Goal: Transaction & Acquisition: Purchase product/service

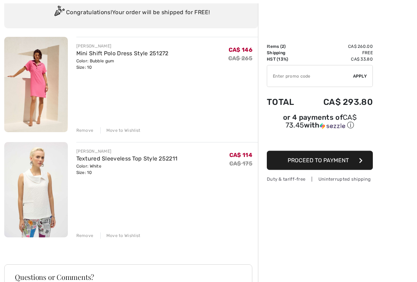
scroll to position [56, 0]
click at [80, 235] on div "Remove" at bounding box center [84, 235] width 17 height 6
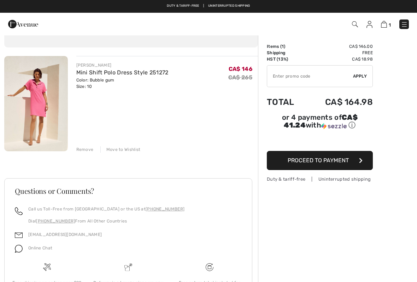
scroll to position [36, 0]
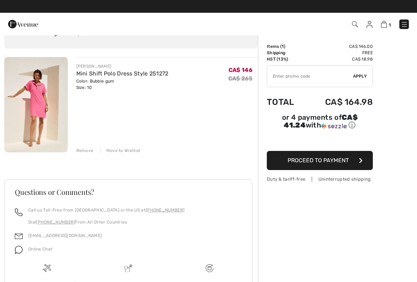
click at [31, 94] on img at bounding box center [36, 104] width 64 height 95
click at [43, 82] on img at bounding box center [36, 104] width 64 height 95
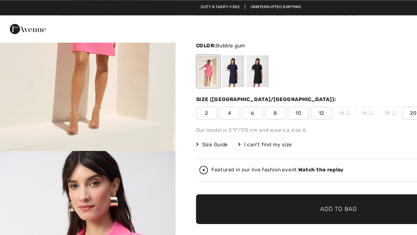
scroll to position [35, 0]
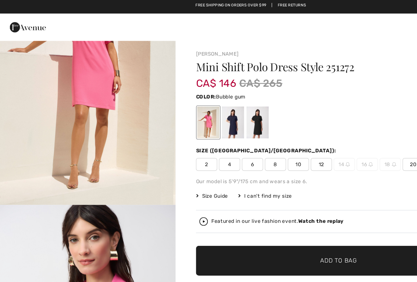
click at [245, 137] on span "10" at bounding box center [248, 138] width 18 height 11
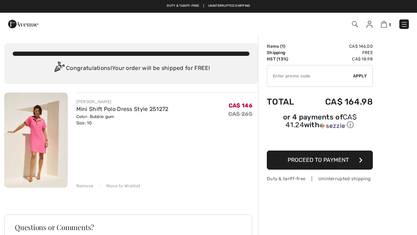
click at [354, 22] on img at bounding box center [355, 24] width 6 height 6
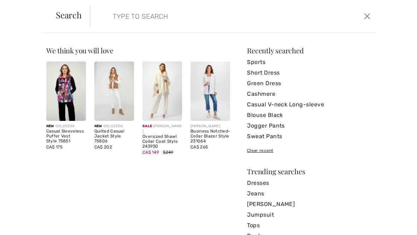
click at [121, 11] on input "search" at bounding box center [203, 16] width 191 height 21
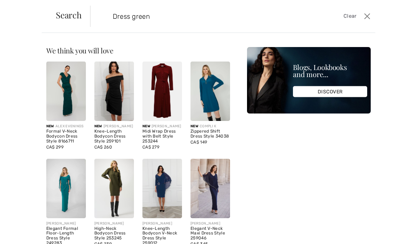
type input "Dress green"
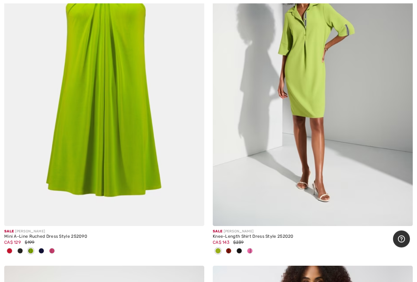
scroll to position [2607, 0]
click at [304, 94] on img at bounding box center [313, 75] width 200 height 300
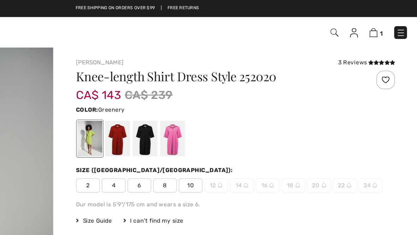
click at [352, 23] on img at bounding box center [355, 24] width 6 height 6
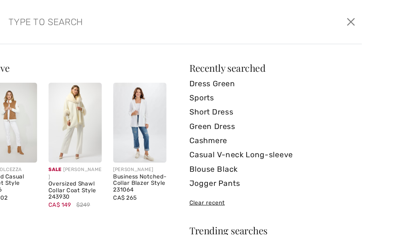
click at [108, 17] on input "search" at bounding box center [203, 16] width 191 height 21
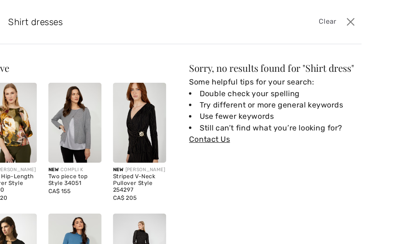
type input "Shirt dresses"
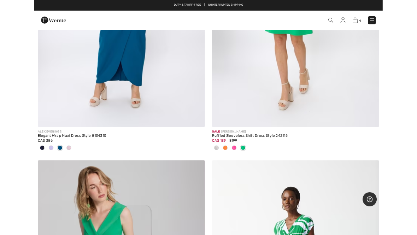
scroll to position [6552, 0]
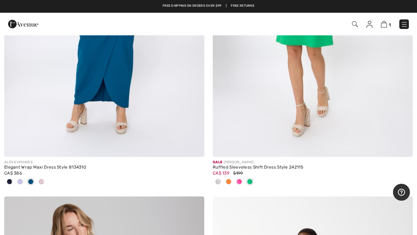
click at [349, 88] on img at bounding box center [313, 7] width 200 height 300
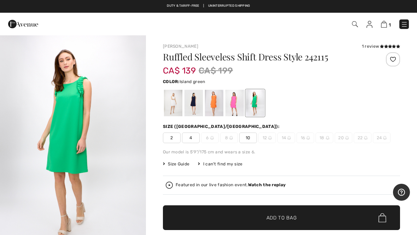
click at [173, 95] on div at bounding box center [173, 103] width 18 height 27
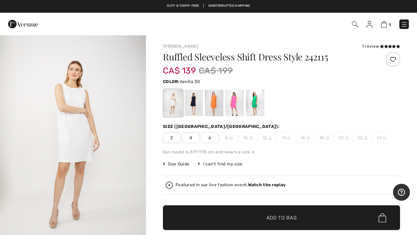
click at [196, 100] on div at bounding box center [194, 103] width 18 height 27
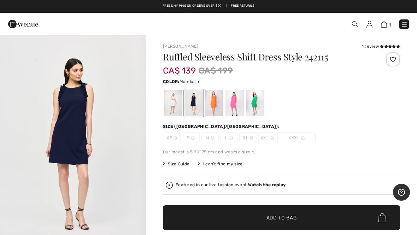
click at [212, 97] on div at bounding box center [214, 103] width 18 height 27
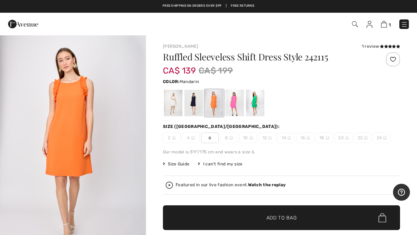
click at [236, 102] on div at bounding box center [235, 103] width 18 height 27
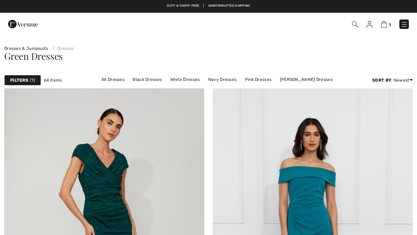
scroll to position [6552, 0]
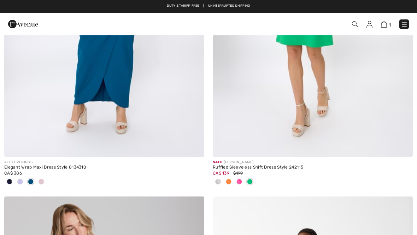
checkbox input "true"
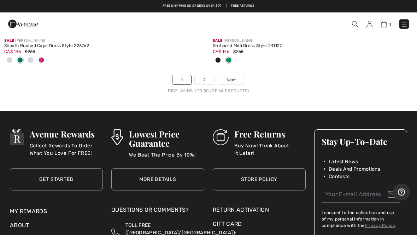
scroll to position [8769, 0]
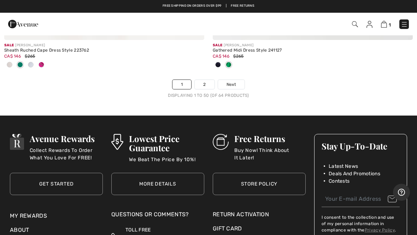
click at [235, 81] on span "Next" at bounding box center [232, 84] width 10 height 6
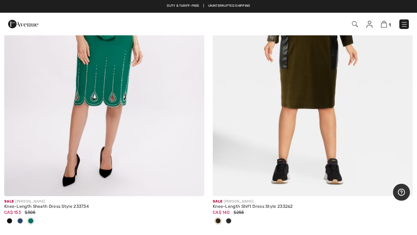
scroll to position [1532, 0]
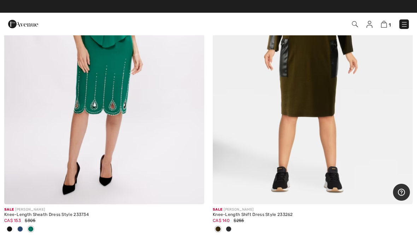
click at [356, 23] on img at bounding box center [355, 24] width 6 height 6
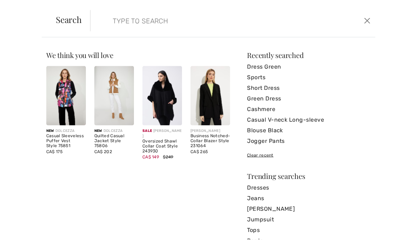
scroll to position [1470, 0]
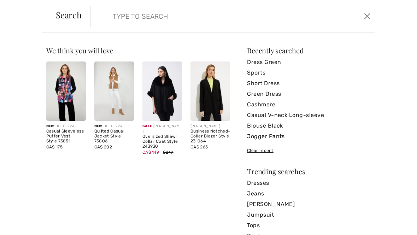
click at [128, 16] on input "search" at bounding box center [203, 16] width 191 height 21
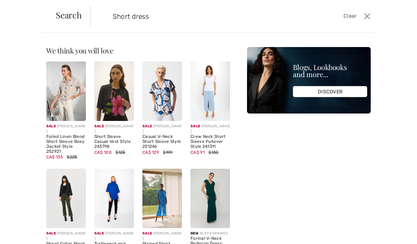
type input "Short dress"
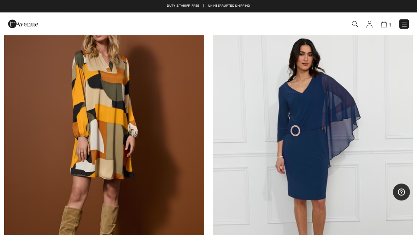
scroll to position [8312, 0]
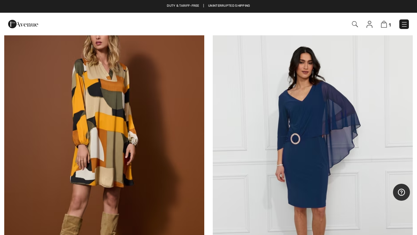
click at [109, 143] on img at bounding box center [104, 163] width 200 height 300
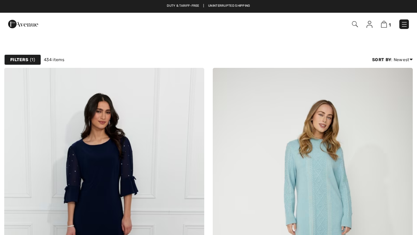
checkbox input "true"
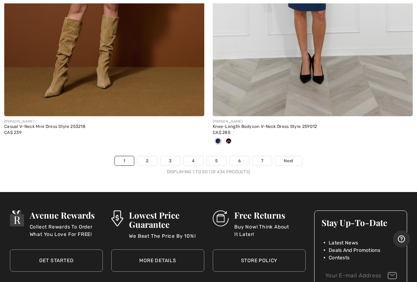
scroll to position [8509, 0]
click at [293, 157] on span "Next" at bounding box center [289, 160] width 10 height 6
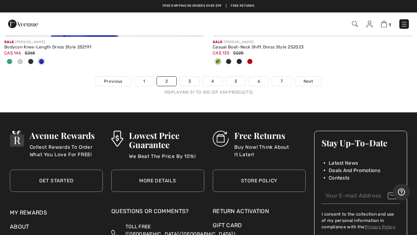
scroll to position [8646, 0]
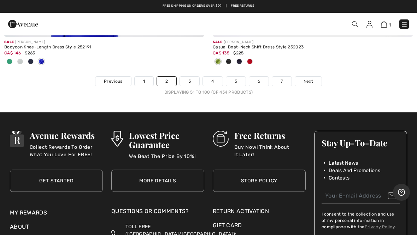
click at [191, 77] on link "3" at bounding box center [189, 81] width 19 height 9
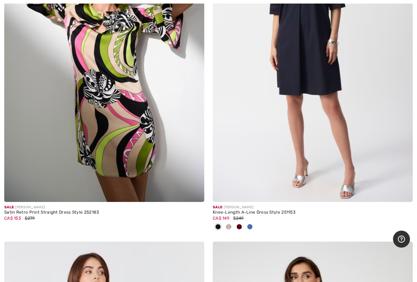
scroll to position [7085, 0]
click at [329, 109] on img at bounding box center [313, 51] width 200 height 300
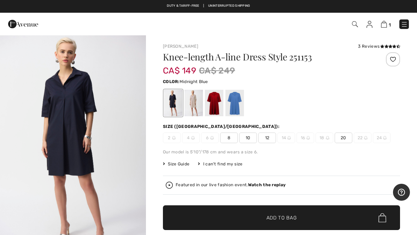
click at [194, 95] on div at bounding box center [194, 103] width 18 height 27
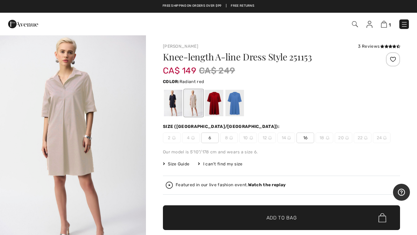
click at [215, 112] on div at bounding box center [214, 103] width 18 height 27
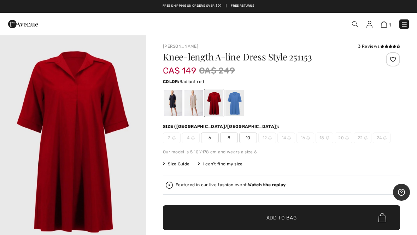
click at [234, 109] on div at bounding box center [235, 103] width 18 height 27
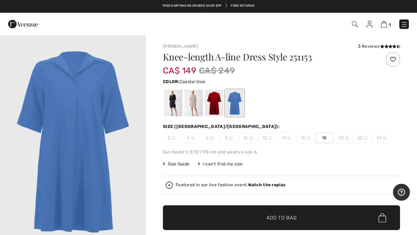
click at [194, 112] on div at bounding box center [194, 103] width 18 height 27
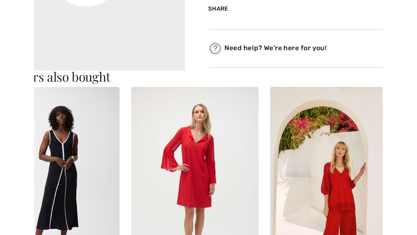
scroll to position [297, 0]
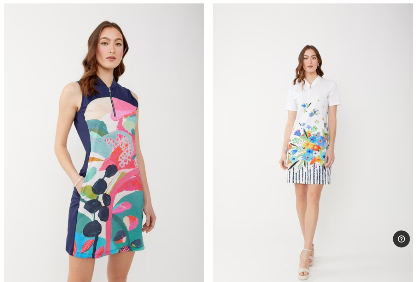
scroll to position [7652, 0]
click at [323, 162] on img at bounding box center [313, 152] width 200 height 300
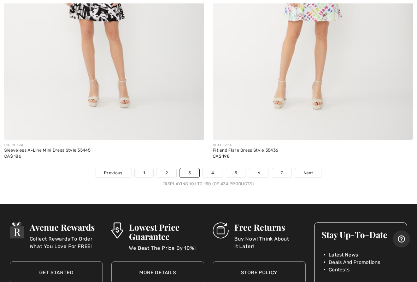
scroll to position [8593, 0]
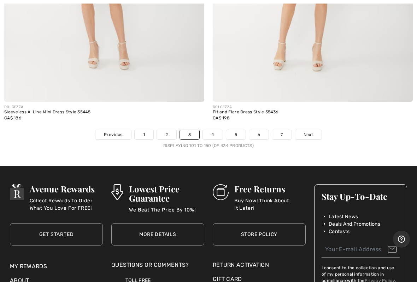
click at [211, 130] on link "4" at bounding box center [212, 134] width 19 height 9
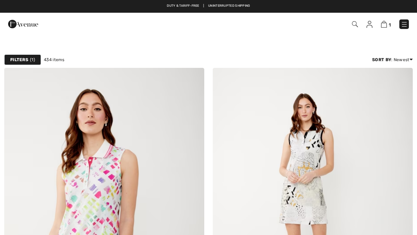
checkbox input "true"
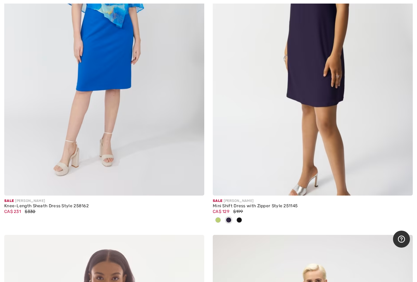
scroll to position [836, 0]
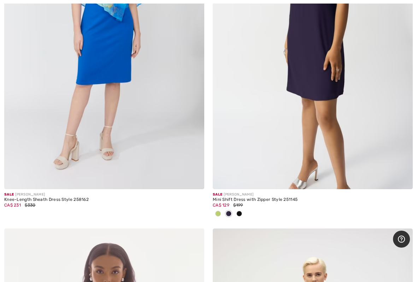
click at [360, 140] on img at bounding box center [313, 39] width 200 height 300
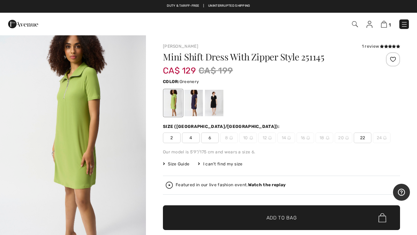
click at [250, 140] on img at bounding box center [252, 138] width 4 height 4
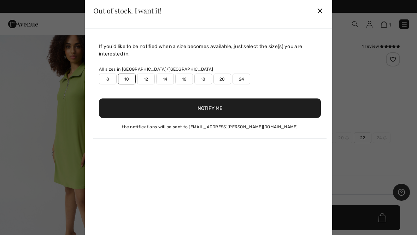
click at [247, 134] on div "If you'd like to be notified when a size becomes available, just select the siz…" at bounding box center [209, 90] width 233 height 96
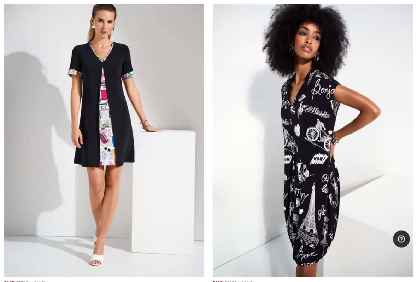
scroll to position [2149, 0]
click at [104, 116] on img at bounding box center [104, 127] width 200 height 300
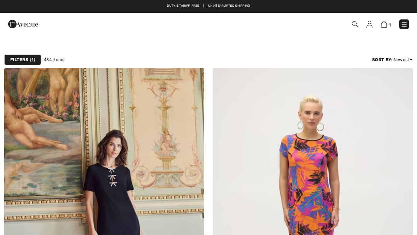
checkbox input "true"
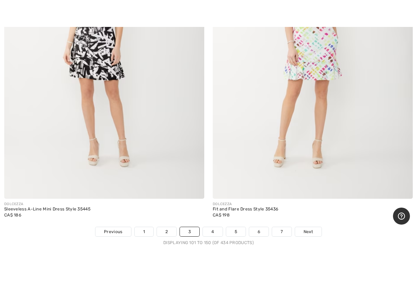
scroll to position [8543, 0]
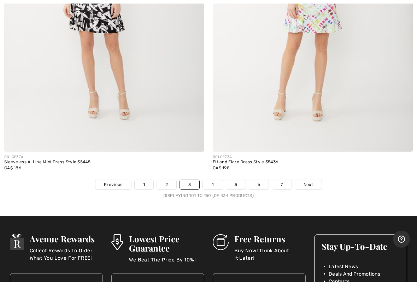
click at [215, 181] on link "4" at bounding box center [212, 184] width 19 height 9
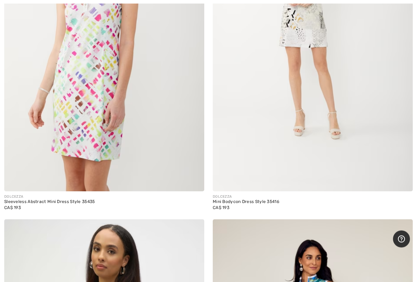
scroll to position [177, 0]
click at [84, 119] on img at bounding box center [104, 41] width 200 height 300
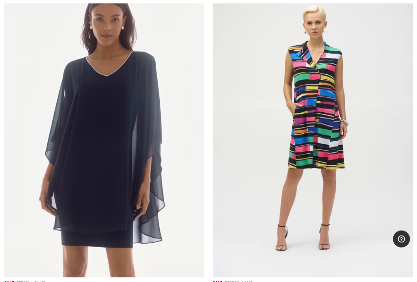
scroll to position [1087, 0]
click at [326, 143] on img at bounding box center [313, 127] width 200 height 300
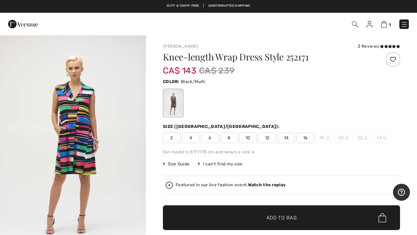
checkbox input "true"
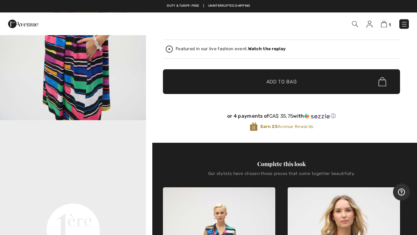
scroll to position [132, 0]
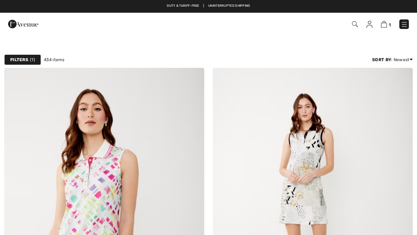
scroll to position [1107, 0]
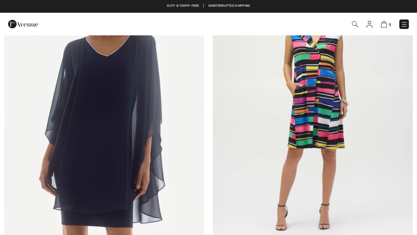
checkbox input "true"
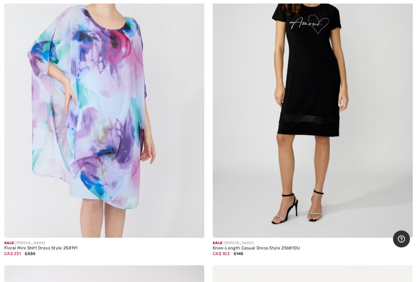
scroll to position [2845, 0]
click at [342, 173] on img at bounding box center [313, 87] width 200 height 300
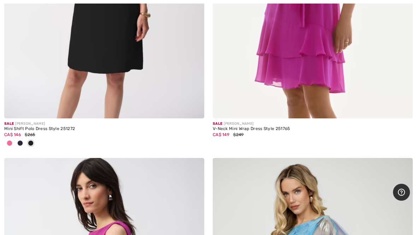
scroll to position [3293, 0]
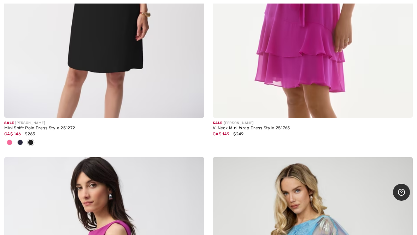
click at [12, 143] on div at bounding box center [9, 143] width 11 height 12
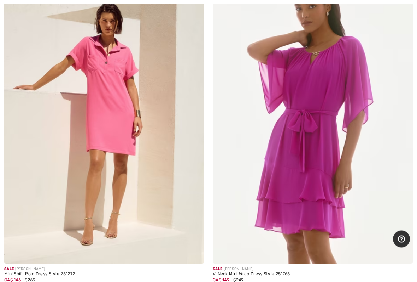
scroll to position [3147, 0]
click at [92, 103] on img at bounding box center [104, 113] width 200 height 300
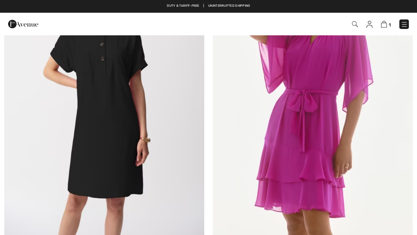
scroll to position [3167, 0]
click at [386, 23] on img at bounding box center [384, 24] width 6 height 7
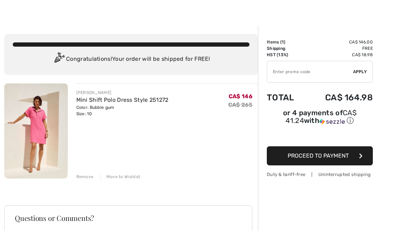
scroll to position [9, 0]
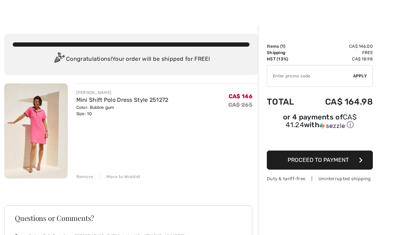
click at [339, 160] on span "Proceed to Payment" at bounding box center [318, 160] width 61 height 7
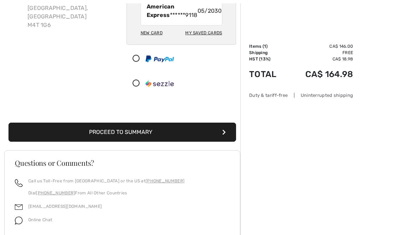
scroll to position [105, 0]
click at [59, 133] on button "Proceed to Summary" at bounding box center [122, 132] width 228 height 19
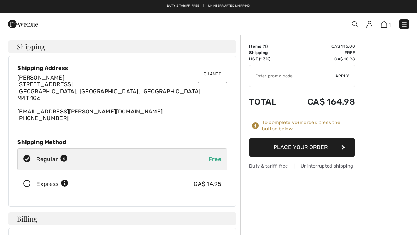
click at [320, 151] on button "Place Your Order" at bounding box center [302, 147] width 106 height 19
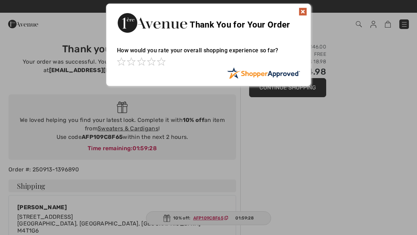
click at [299, 10] on img at bounding box center [303, 11] width 8 height 8
